Goal: Transaction & Acquisition: Purchase product/service

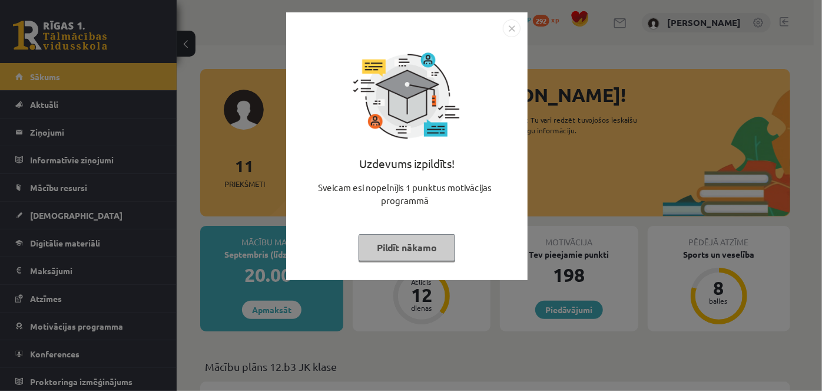
click at [414, 245] on button "Pildīt nākamo" at bounding box center [407, 247] width 97 height 27
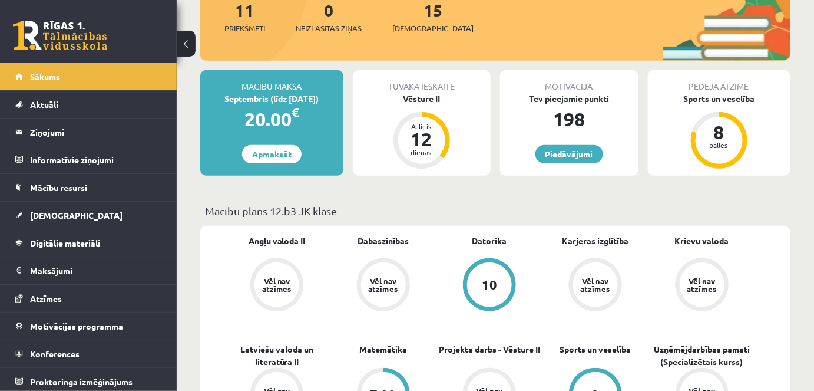
scroll to position [107, 0]
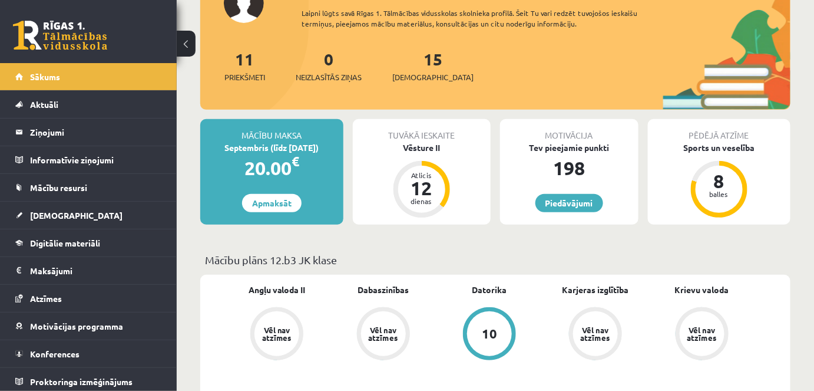
click at [285, 192] on div "Mācību maksa Septembris (līdz [DATE]) 20.00 € Apmaksāt" at bounding box center [271, 171] width 143 height 105
click at [284, 198] on link "Apmaksāt" at bounding box center [271, 203] width 59 height 18
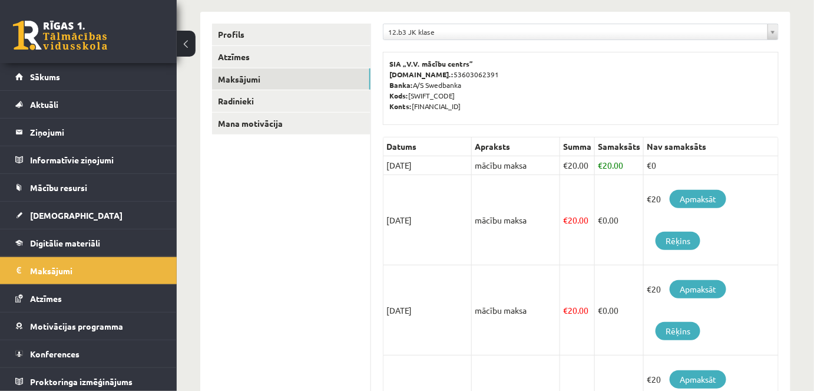
scroll to position [160, 0]
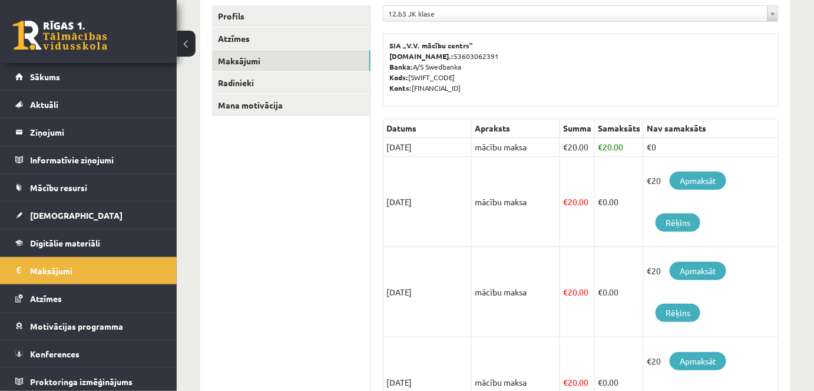
drag, startPoint x: 436, startPoint y: 200, endPoint x: 373, endPoint y: 197, distance: 63.1
click at [577, 219] on td "€ 20.00" at bounding box center [577, 202] width 35 height 90
click at [696, 179] on link "Apmaksāt" at bounding box center [698, 180] width 57 height 18
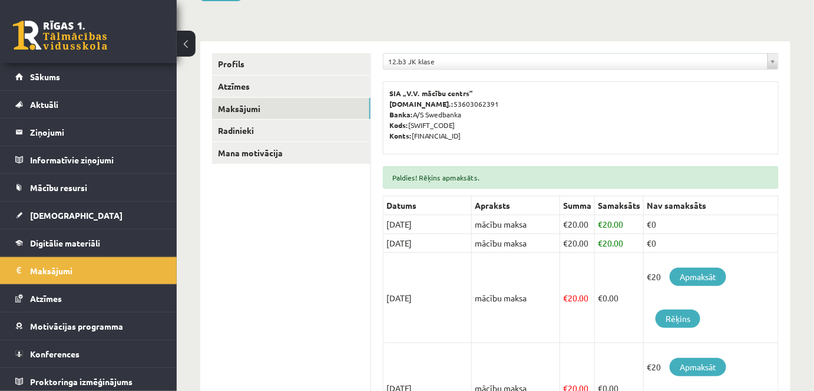
scroll to position [160, 0]
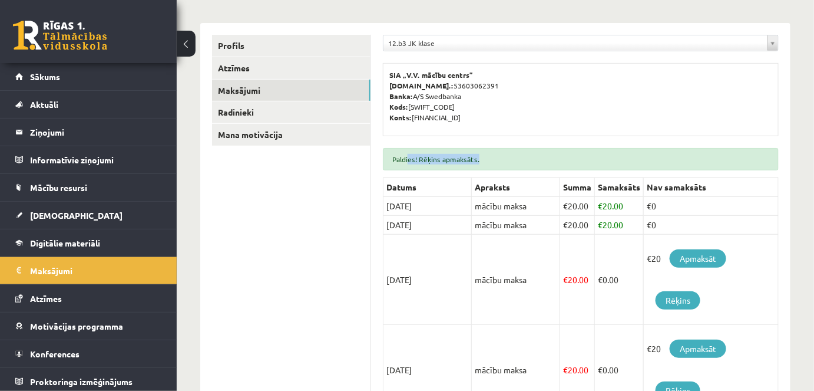
drag, startPoint x: 448, startPoint y: 170, endPoint x: 553, endPoint y: 175, distance: 105.6
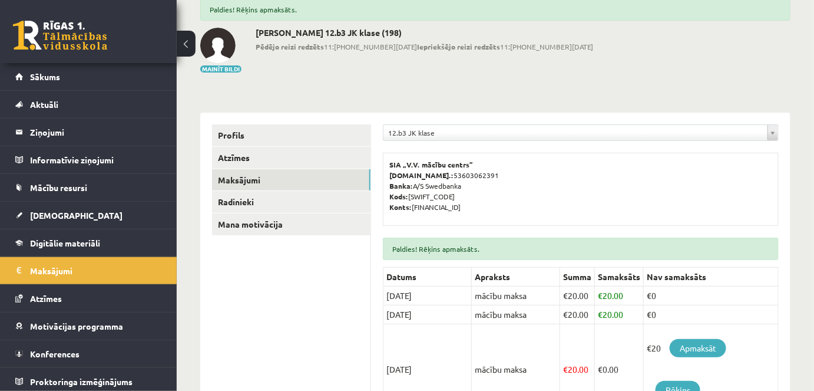
scroll to position [163, 0]
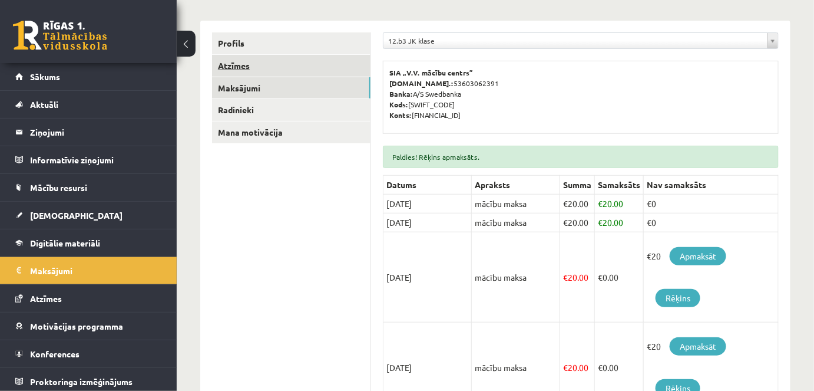
click at [246, 66] on link "Atzīmes" at bounding box center [291, 66] width 158 height 22
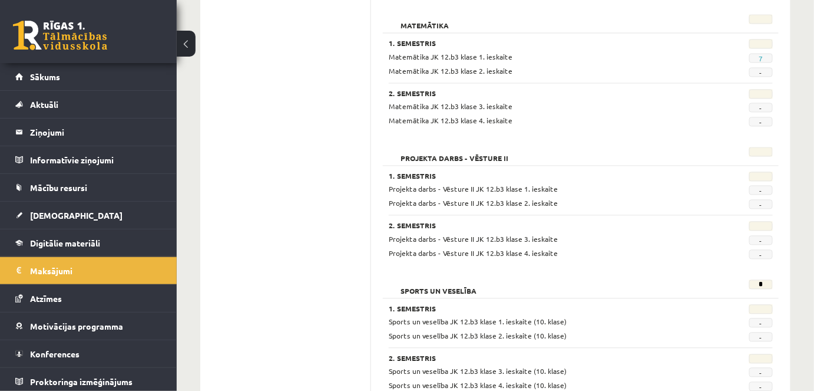
scroll to position [675, 0]
